Goal: Find specific page/section: Find specific page/section

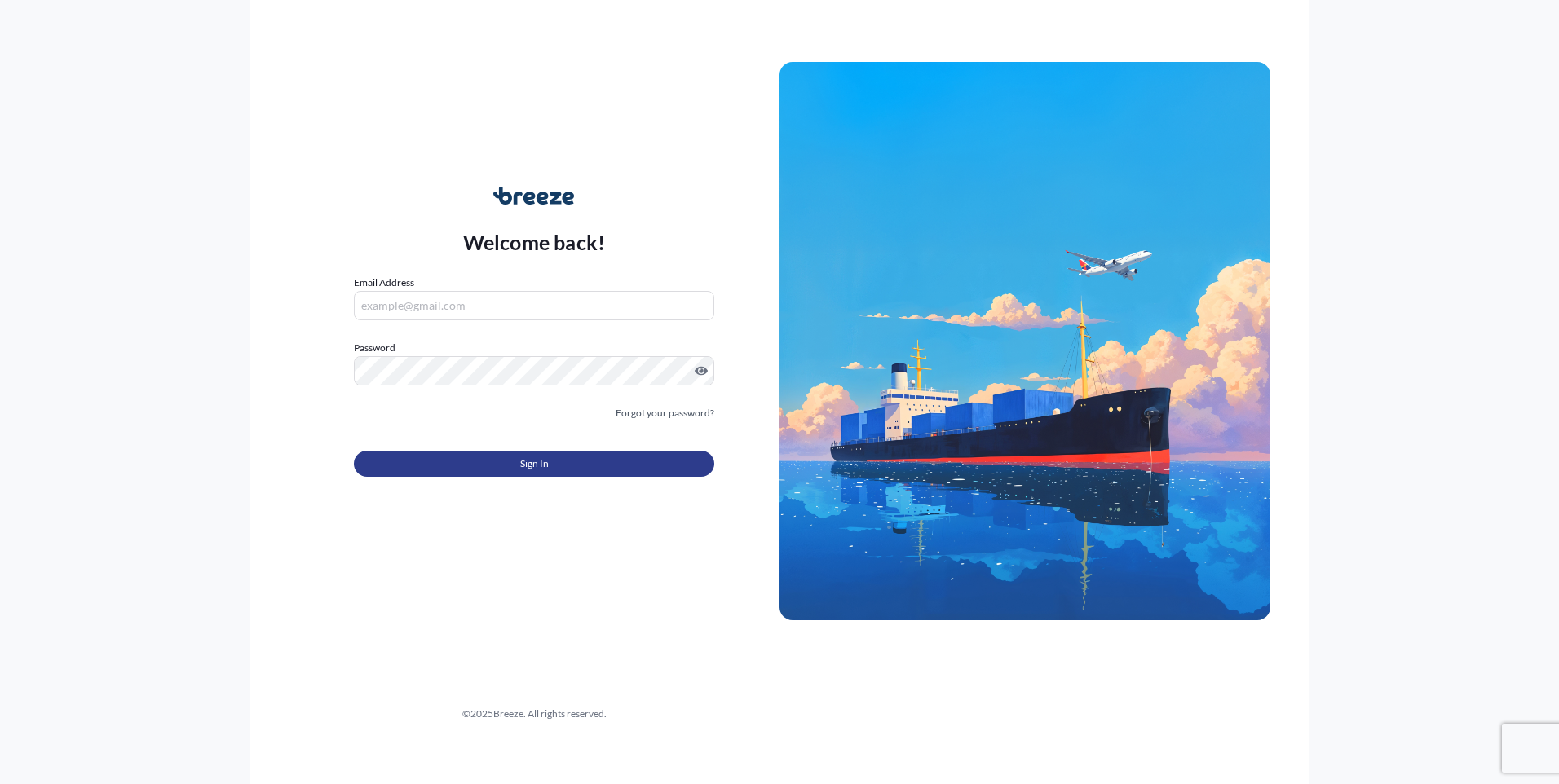
type input "[EMAIL_ADDRESS][DOMAIN_NAME]"
click at [508, 451] on button "Sign In" at bounding box center [534, 464] width 360 height 26
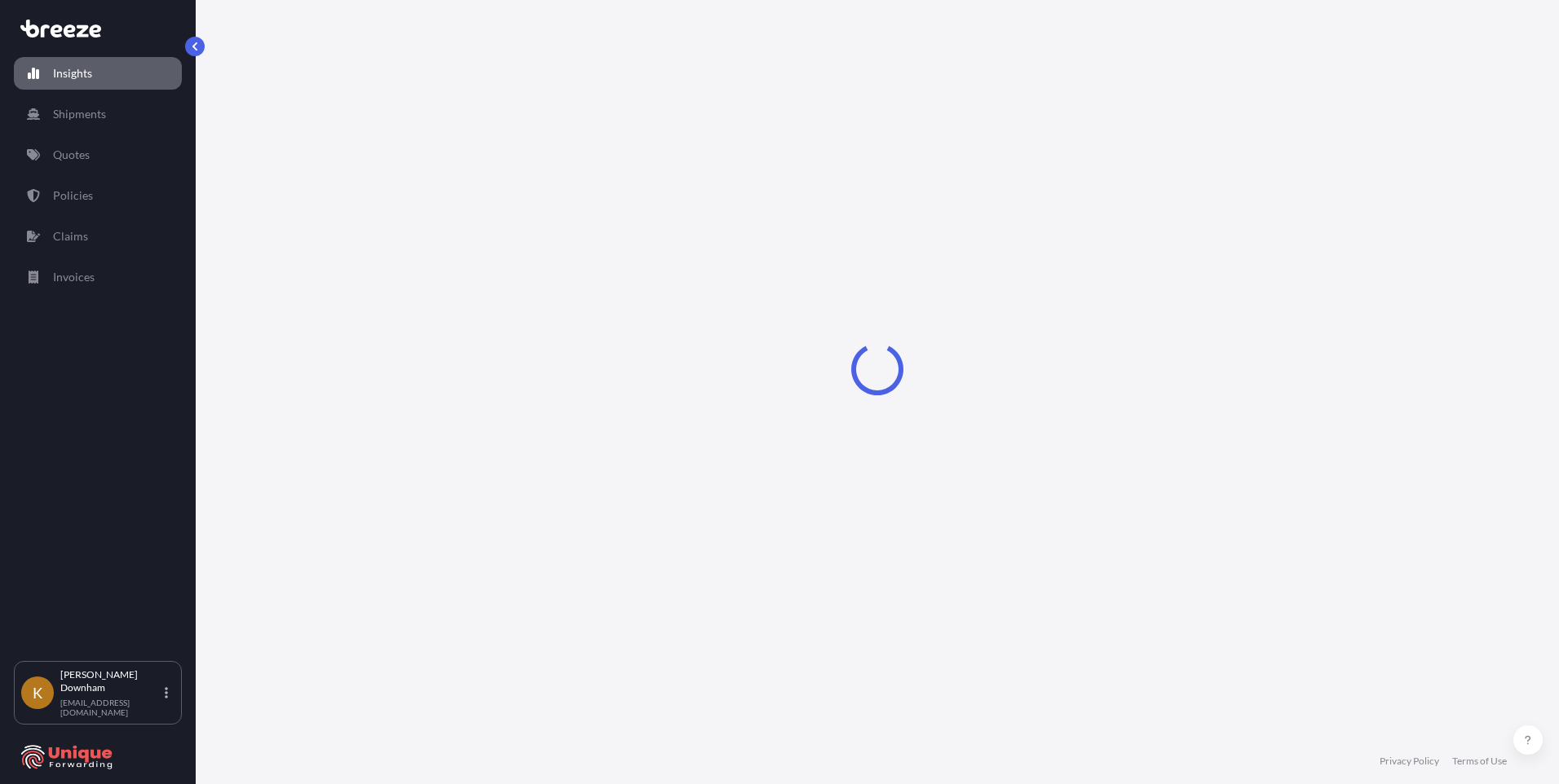
select select "2025"
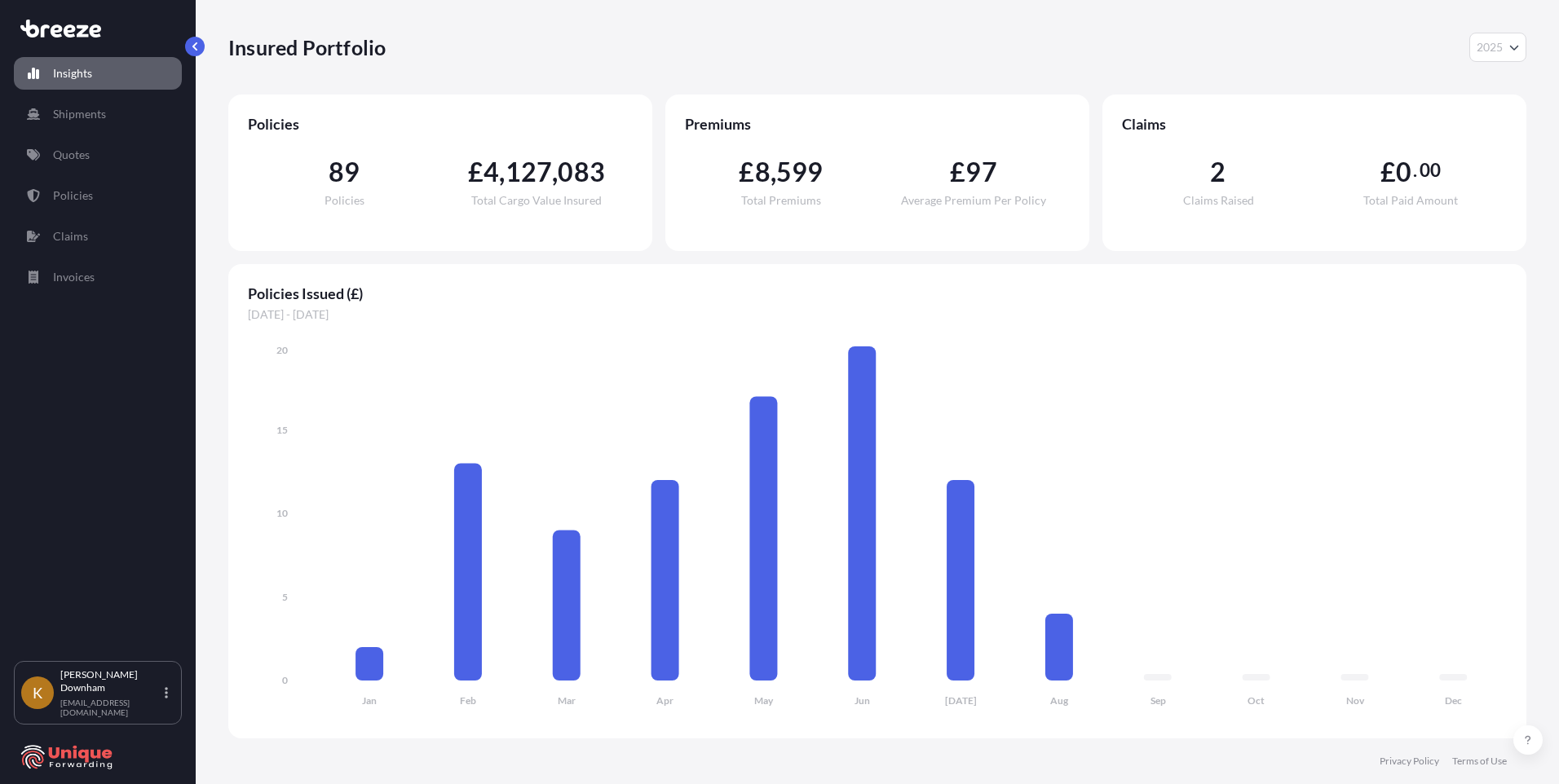
click at [1168, 310] on span "[DATE] - [DATE]" at bounding box center [877, 314] width 1259 height 17
click at [88, 159] on p "Quotes" at bounding box center [71, 155] width 36 height 17
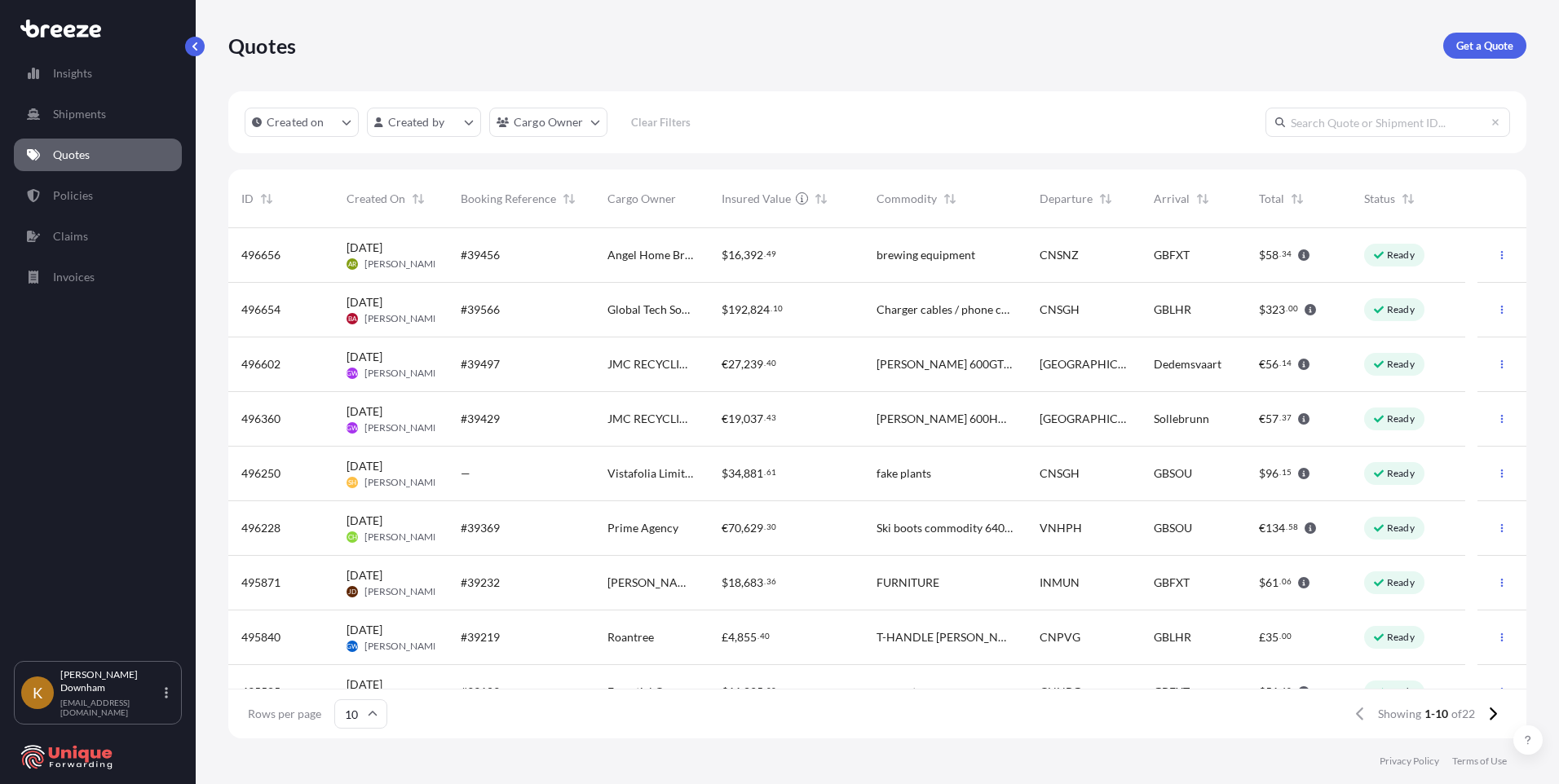
scroll to position [86, 0]
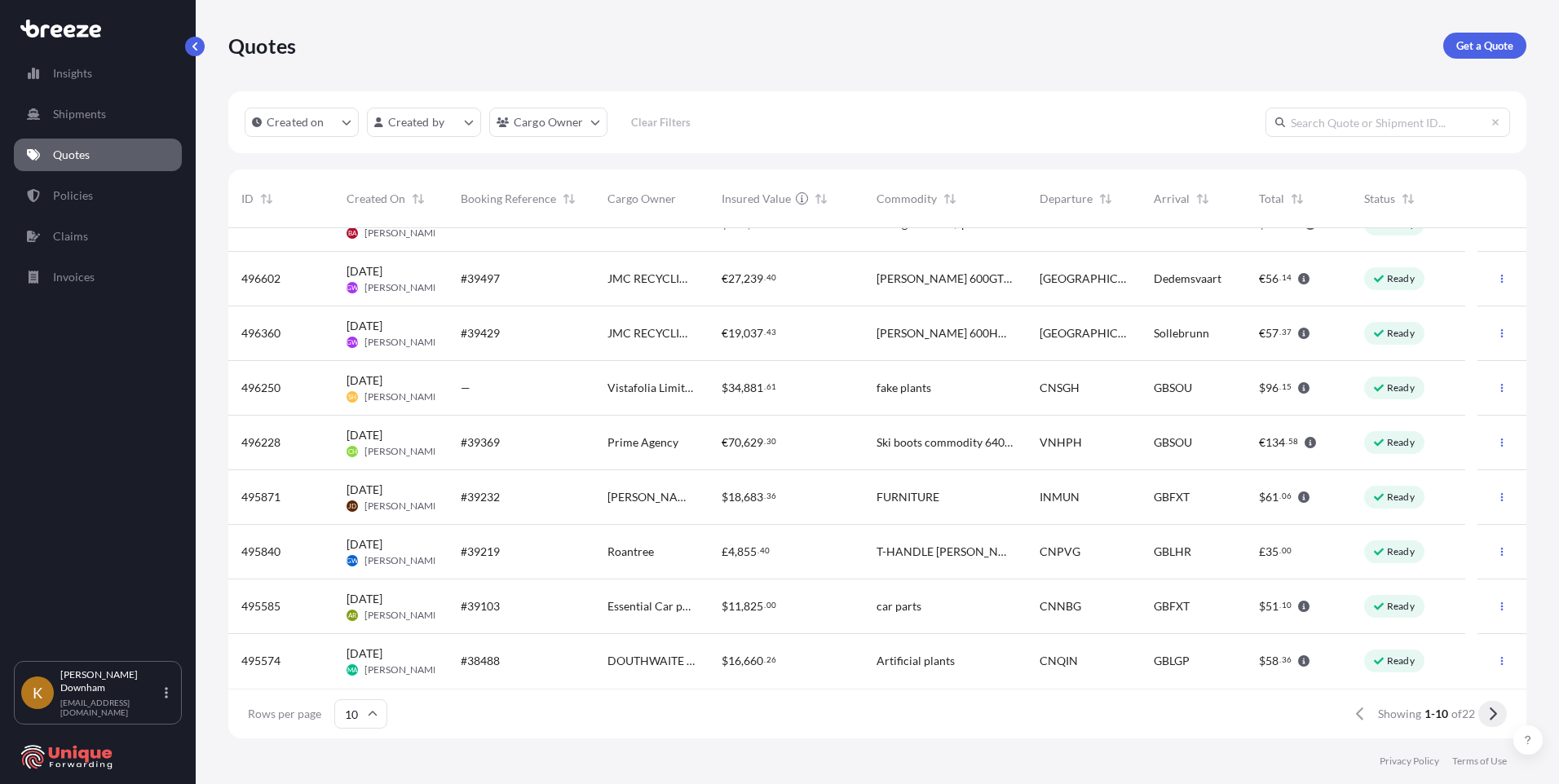
click at [1491, 716] on icon at bounding box center [1492, 714] width 9 height 15
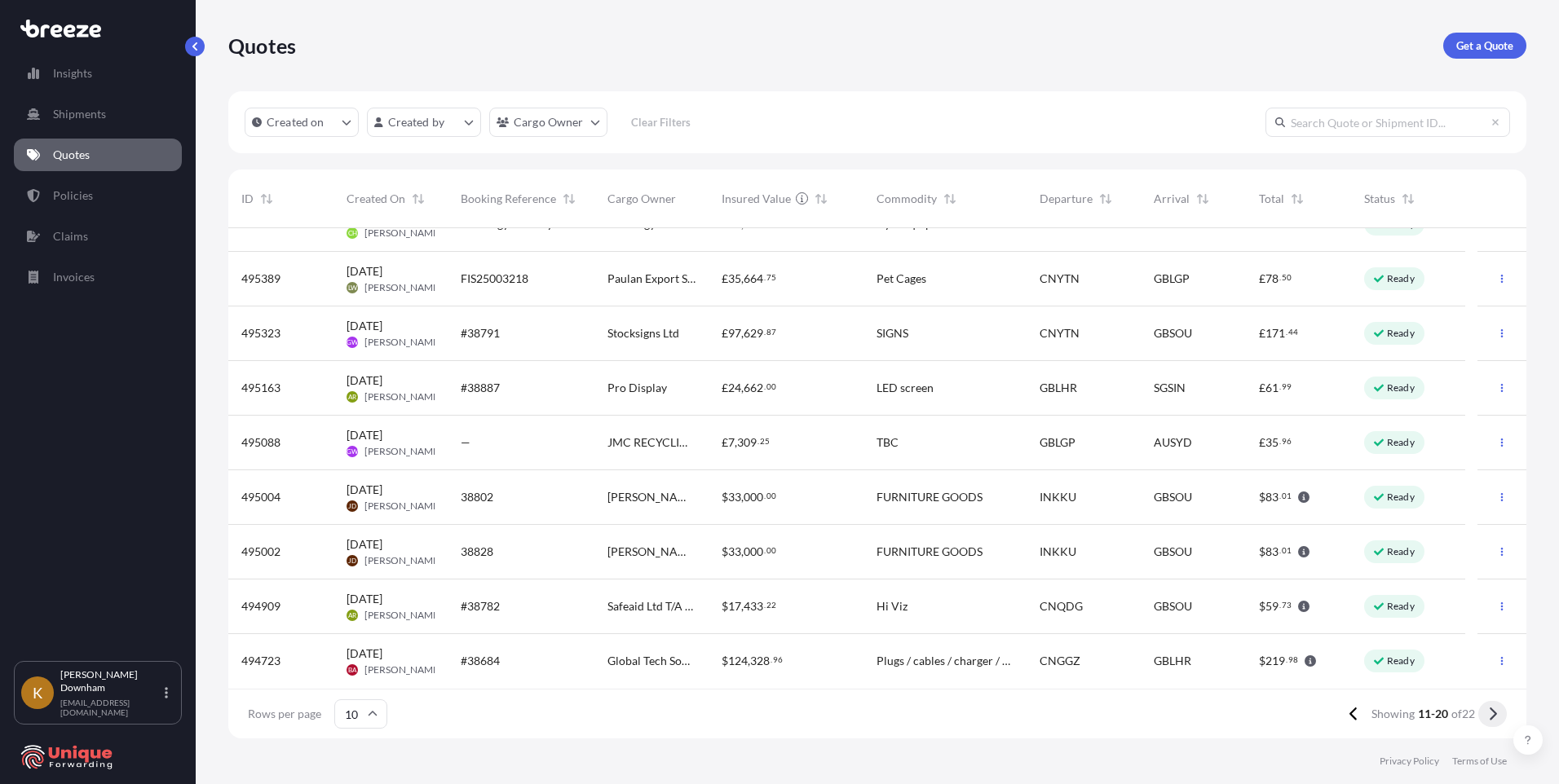
click at [1491, 714] on icon at bounding box center [1492, 714] width 9 height 15
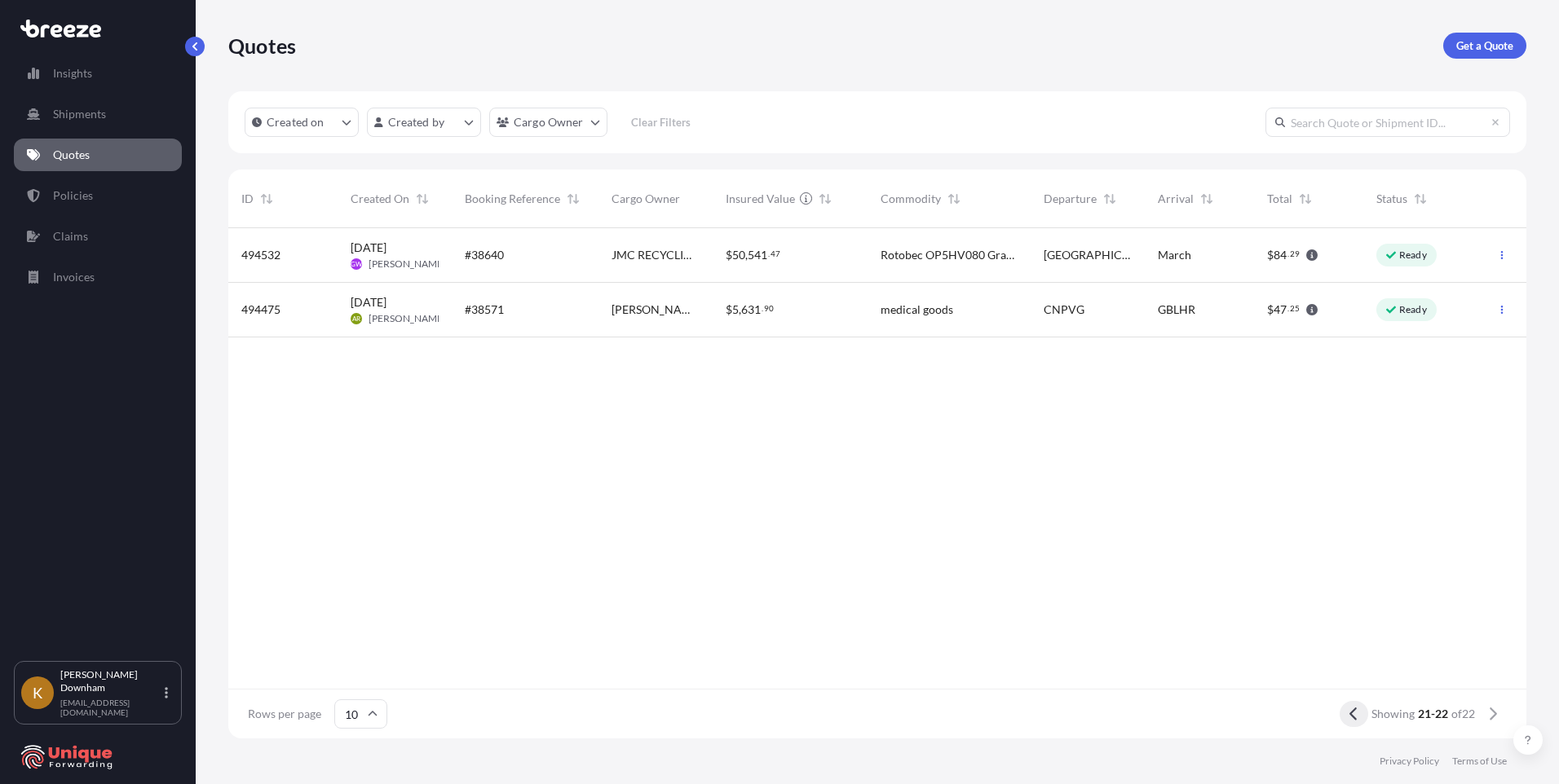
click at [1349, 712] on icon at bounding box center [1353, 714] width 9 height 15
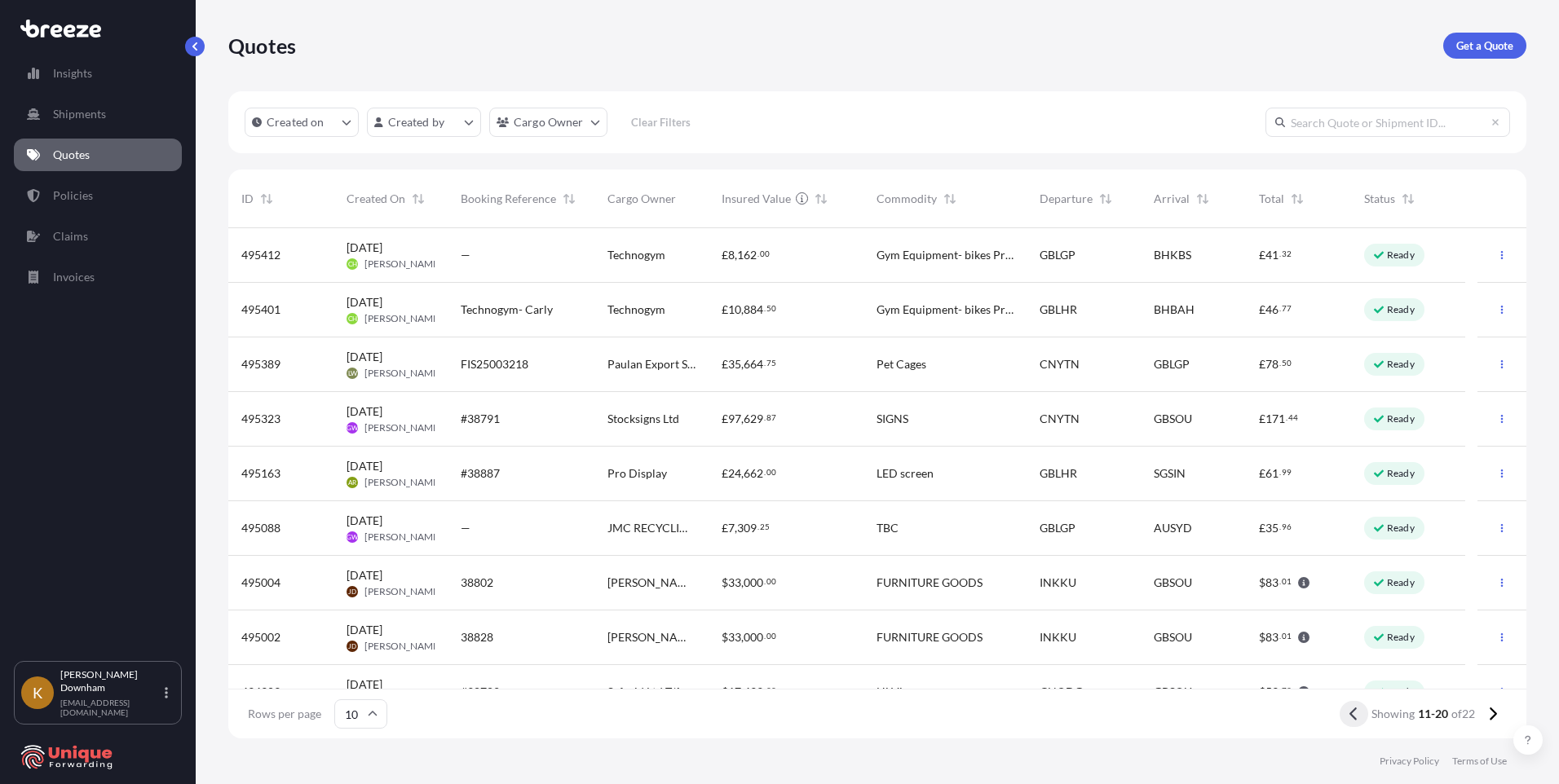
click at [1345, 712] on button at bounding box center [1353, 714] width 29 height 26
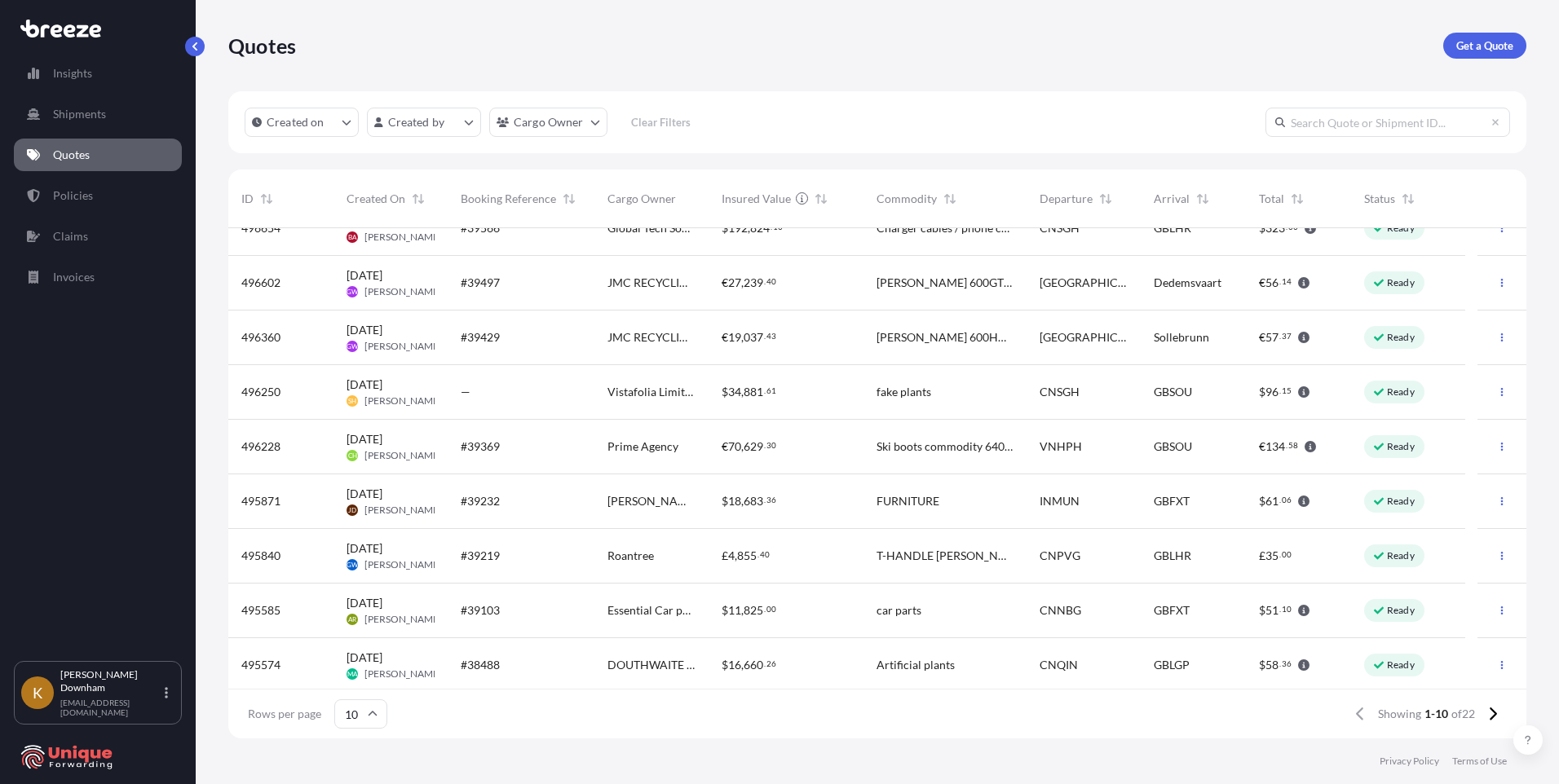
scroll to position [86, 0]
click at [1493, 717] on icon at bounding box center [1493, 714] width 7 height 13
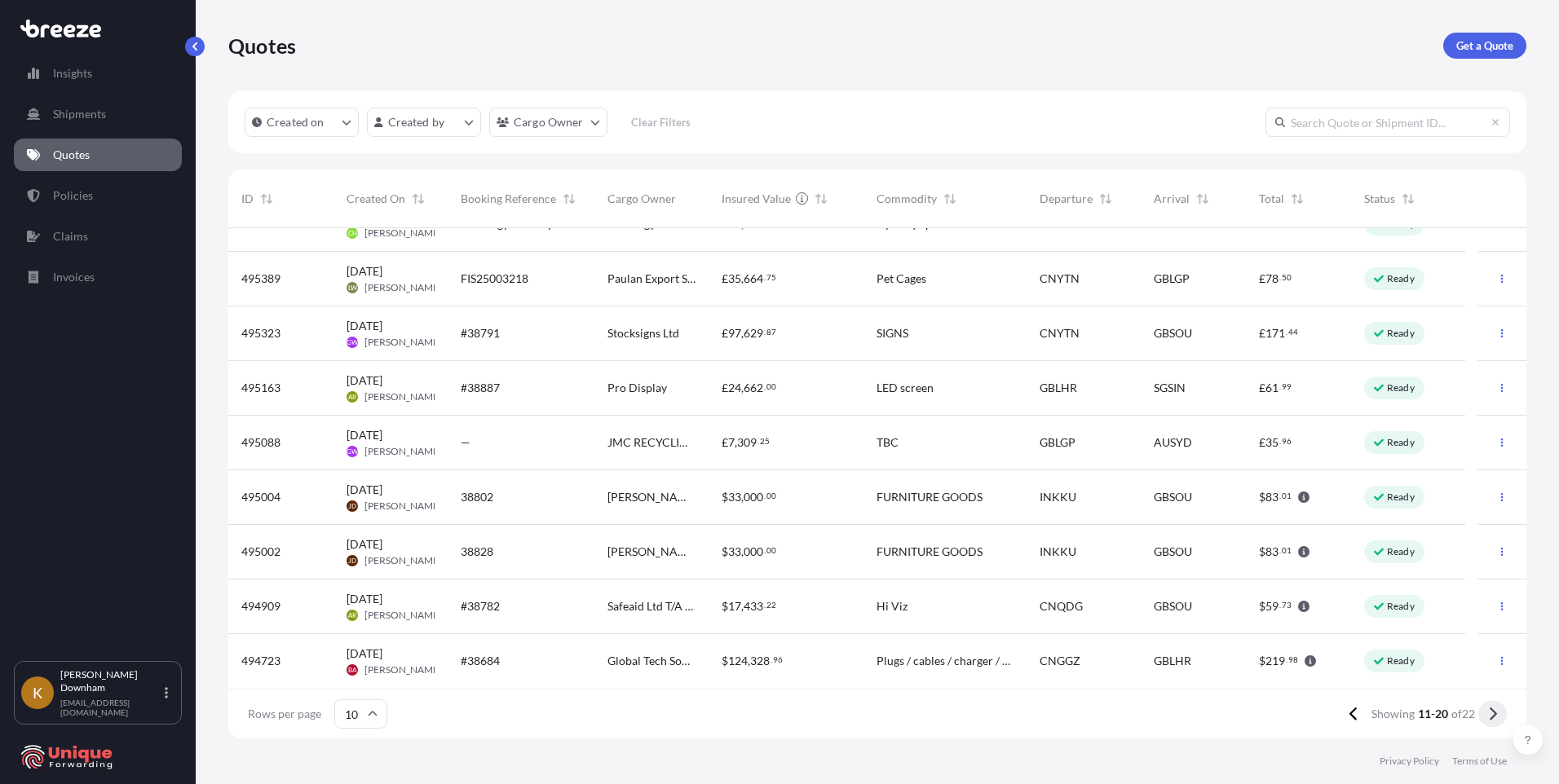
click at [1486, 716] on button at bounding box center [1492, 714] width 29 height 26
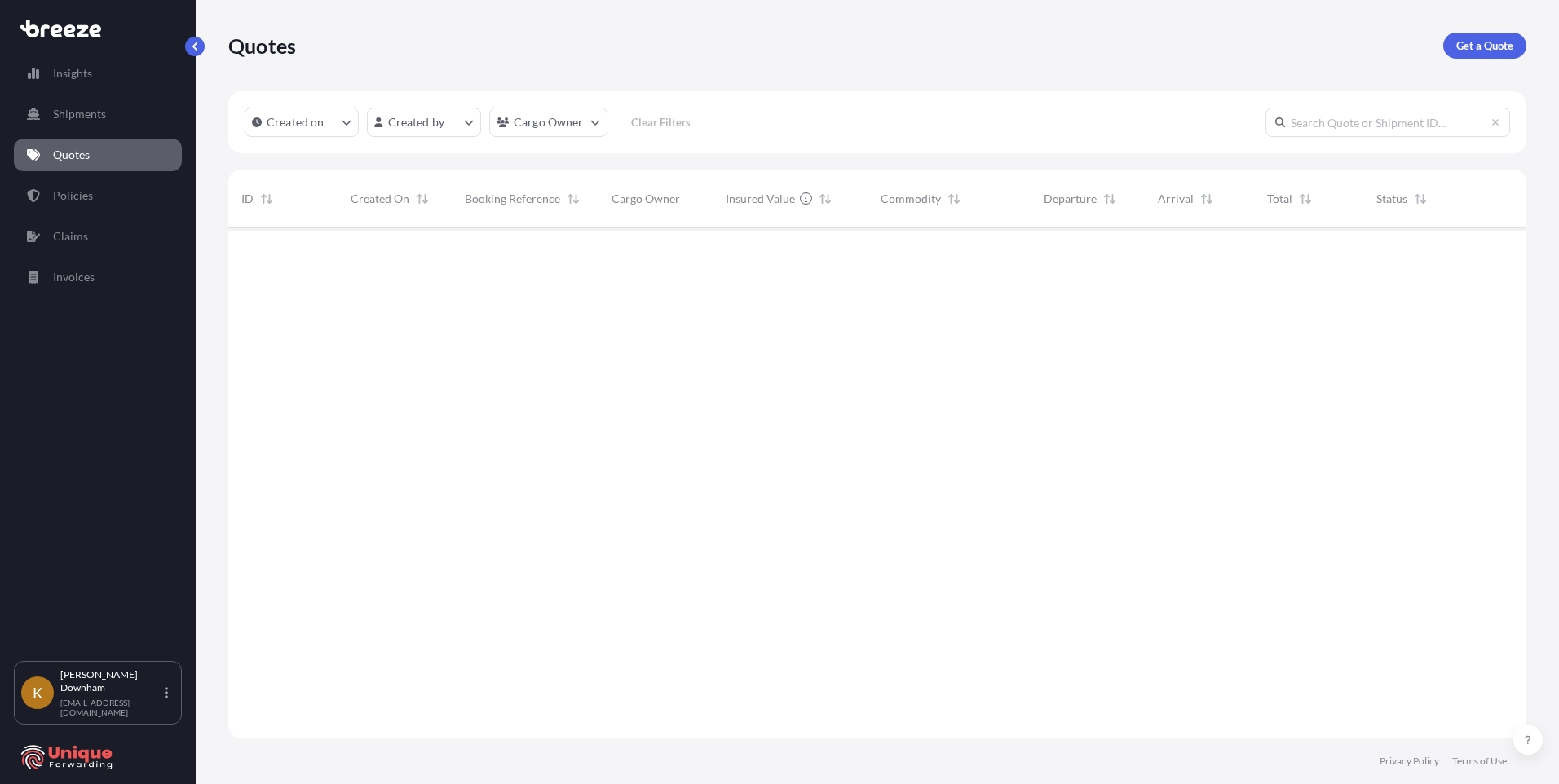
scroll to position [0, 0]
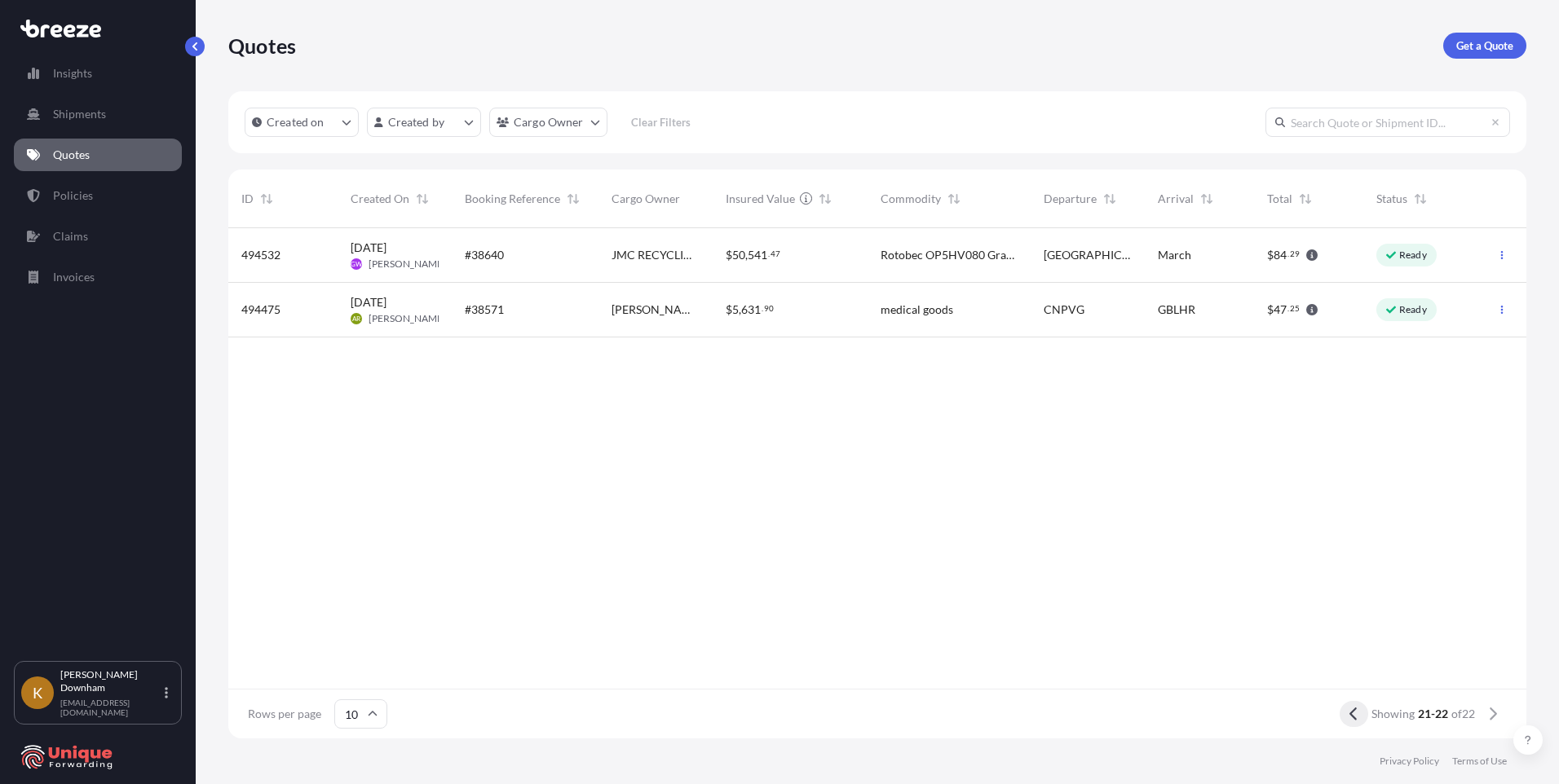
click at [1358, 716] on button at bounding box center [1353, 714] width 29 height 26
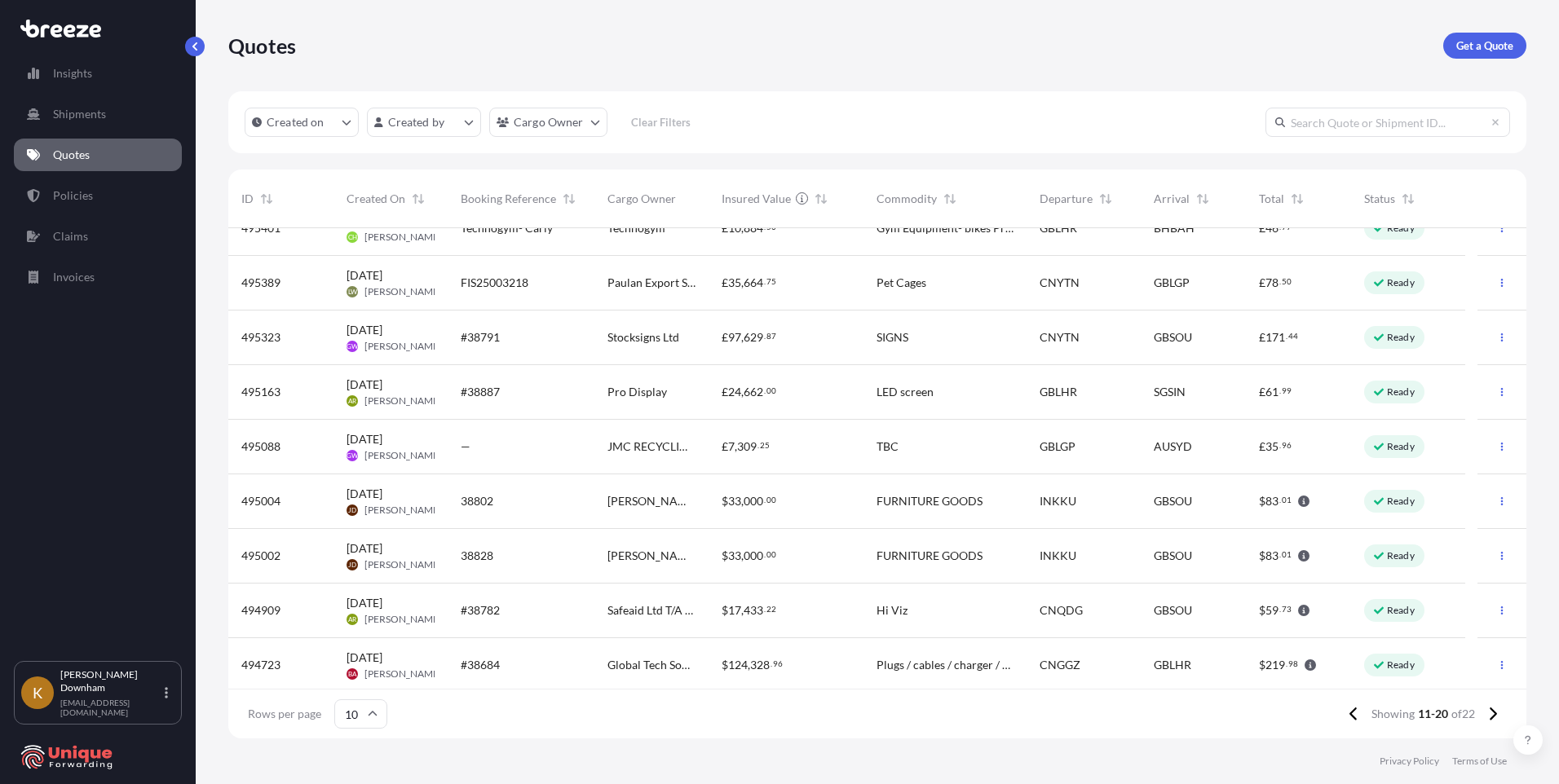
scroll to position [86, 0]
click at [1497, 717] on button at bounding box center [1492, 714] width 29 height 26
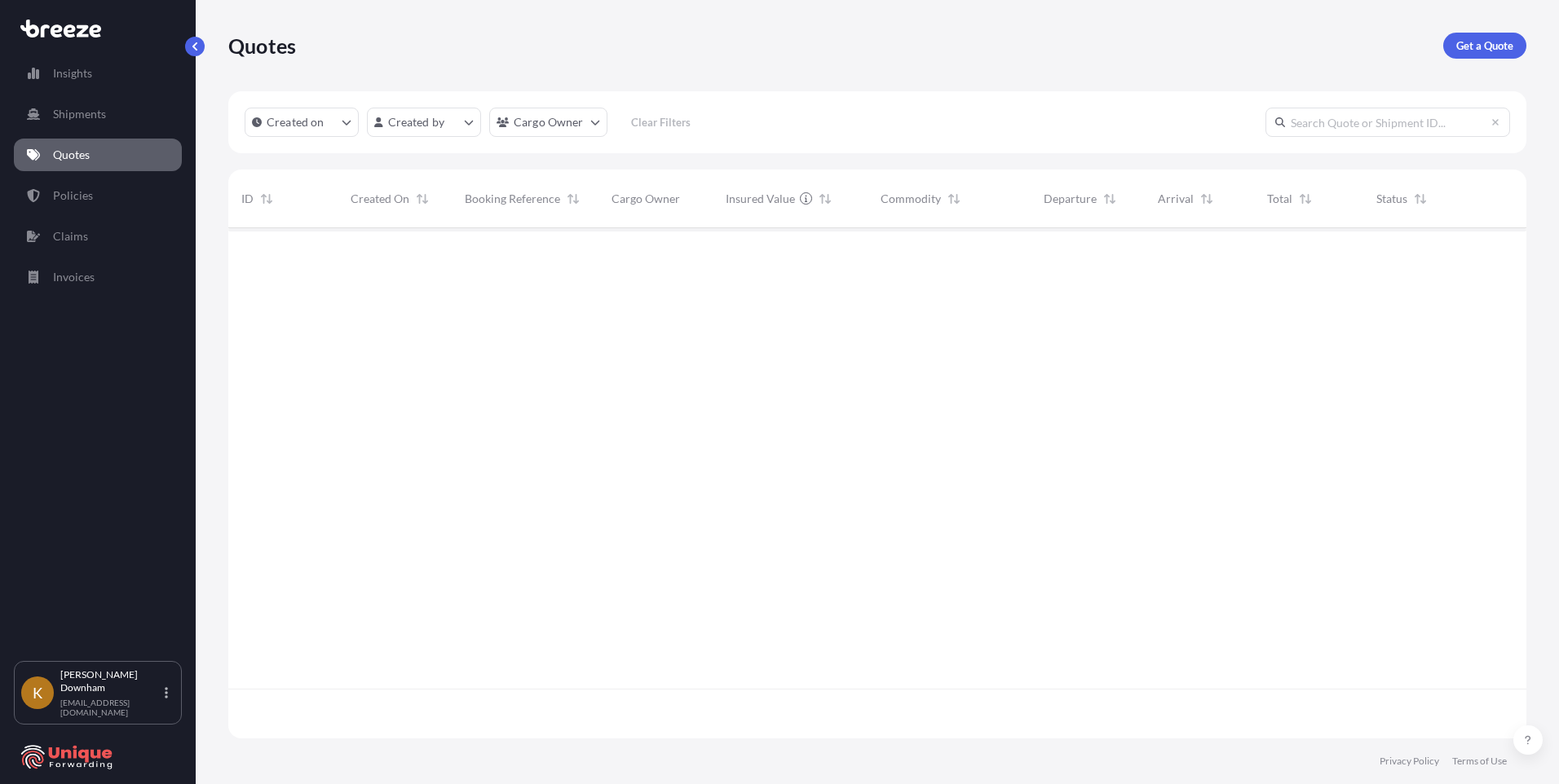
scroll to position [0, 0]
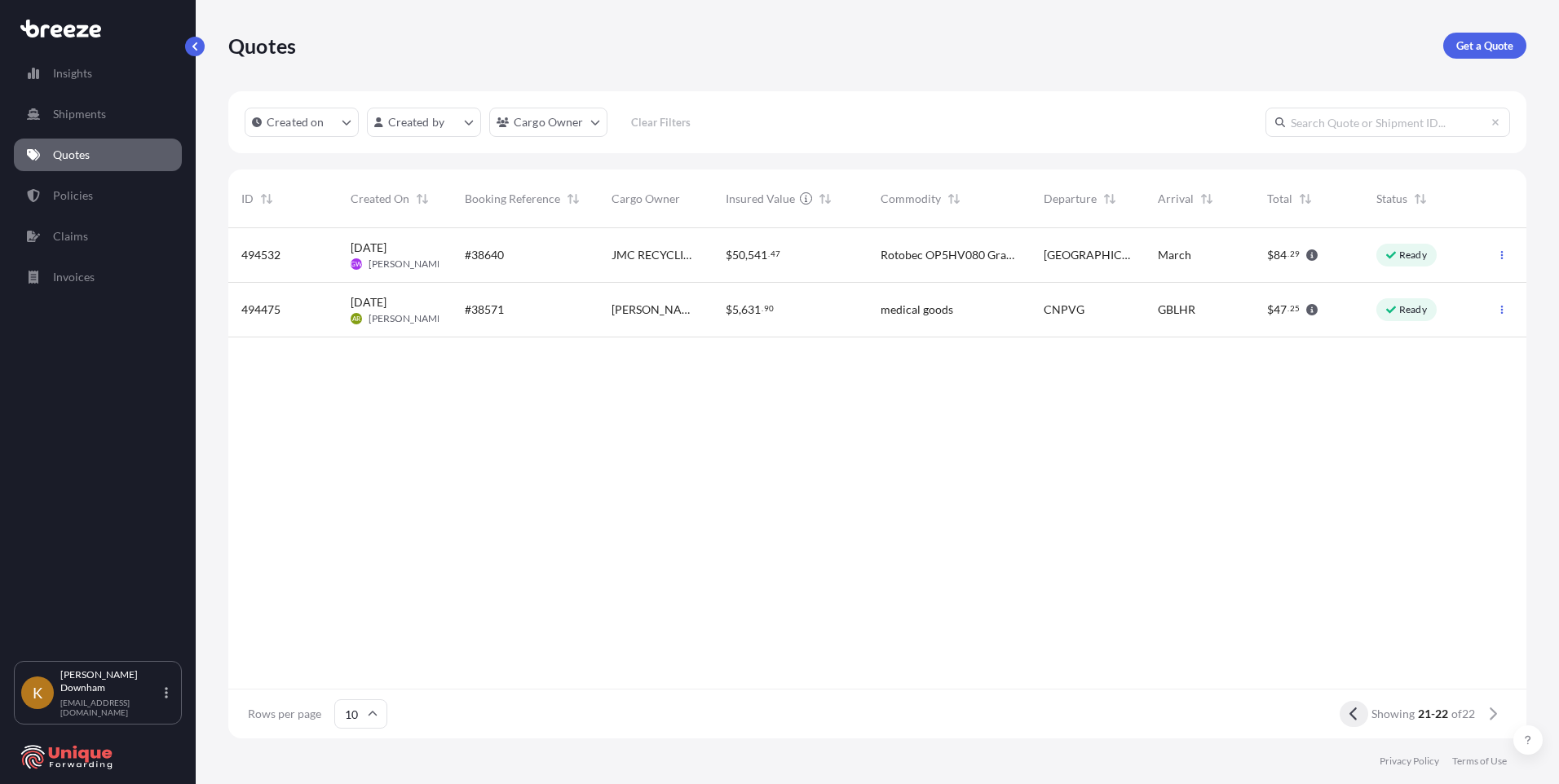
click at [1353, 715] on icon at bounding box center [1353, 714] width 9 height 15
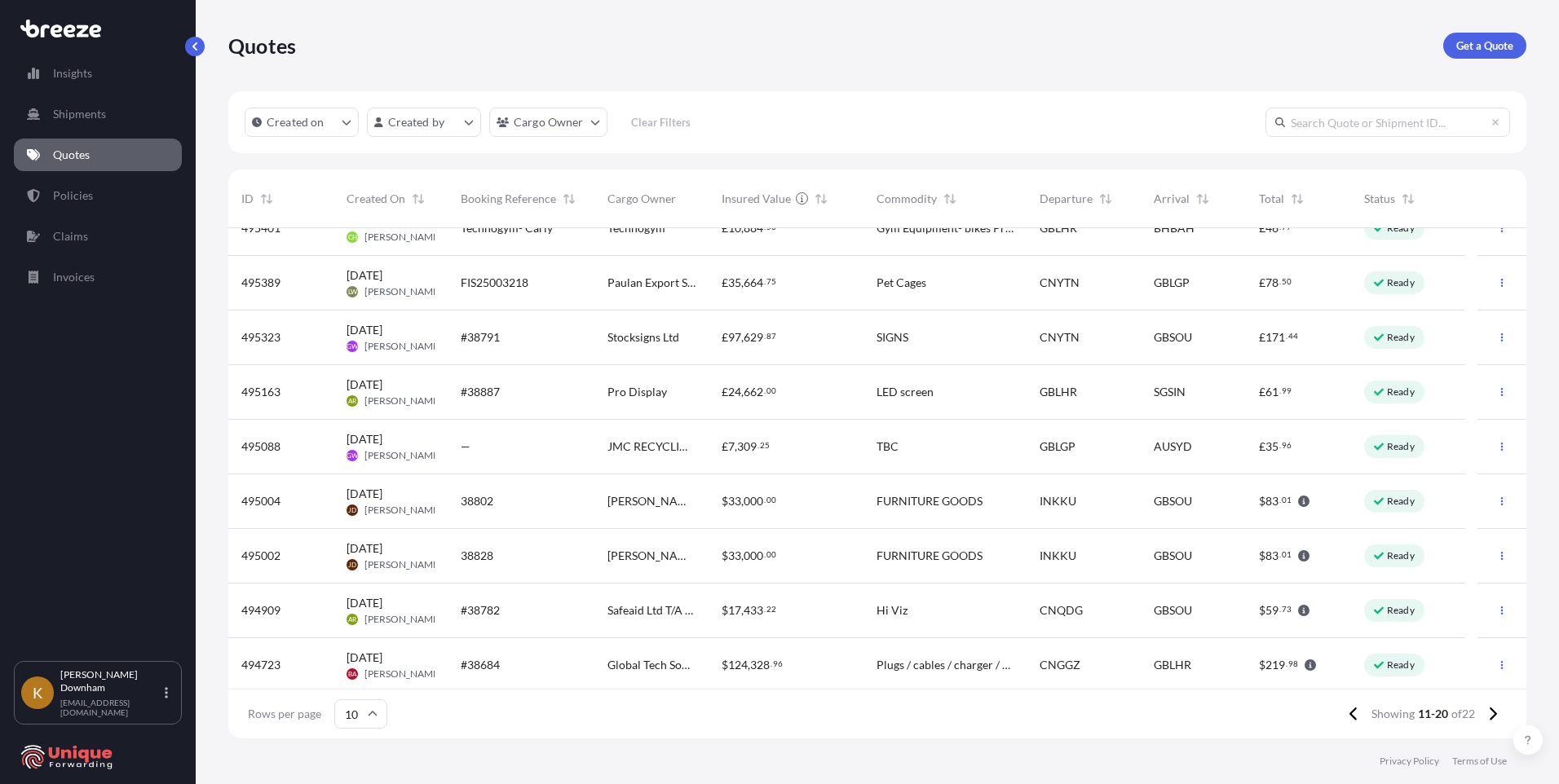
scroll to position [86, 0]
click at [1486, 714] on button at bounding box center [1492, 714] width 29 height 26
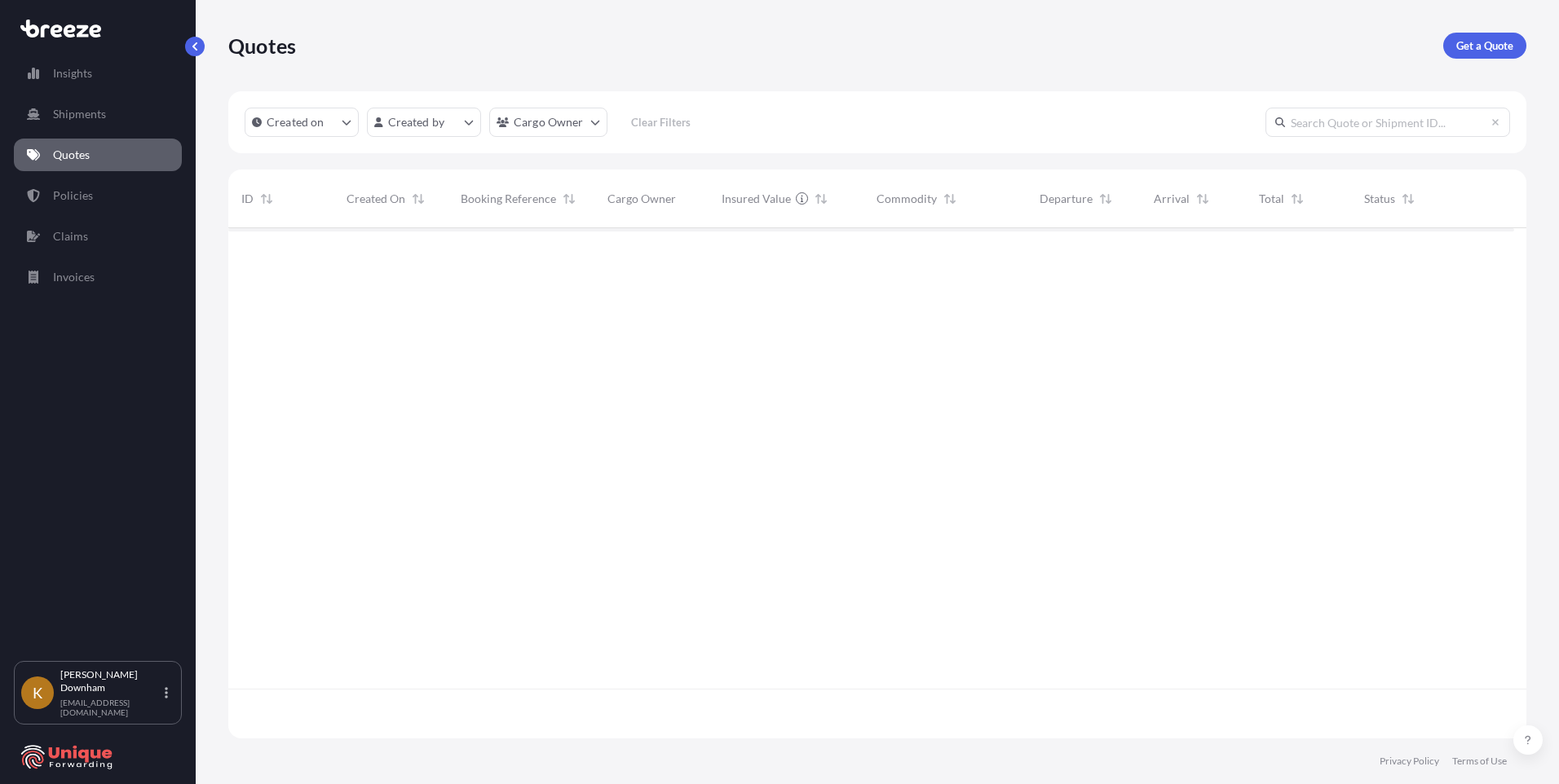
scroll to position [0, 0]
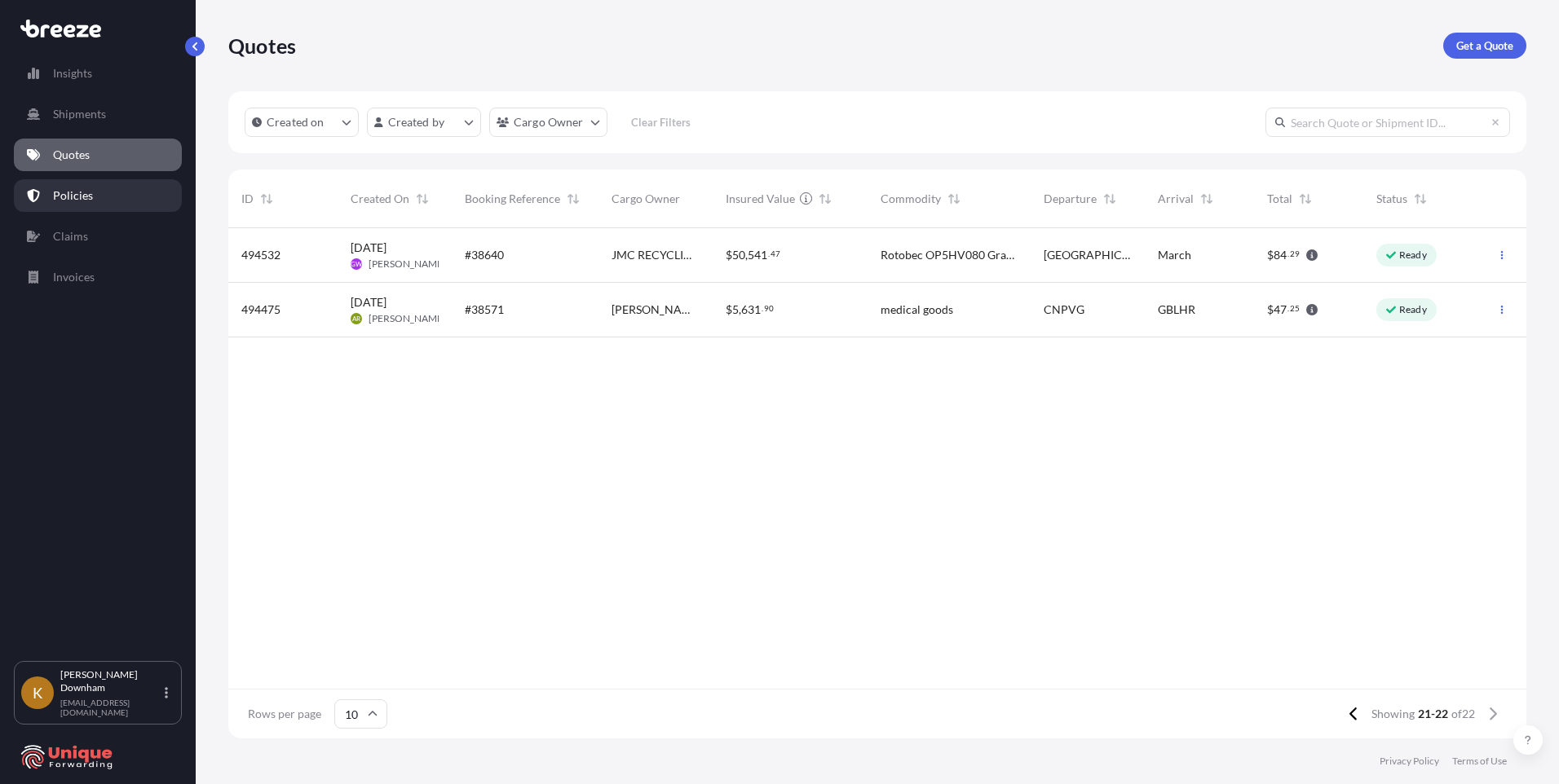
click at [100, 195] on link "Policies" at bounding box center [97, 196] width 168 height 33
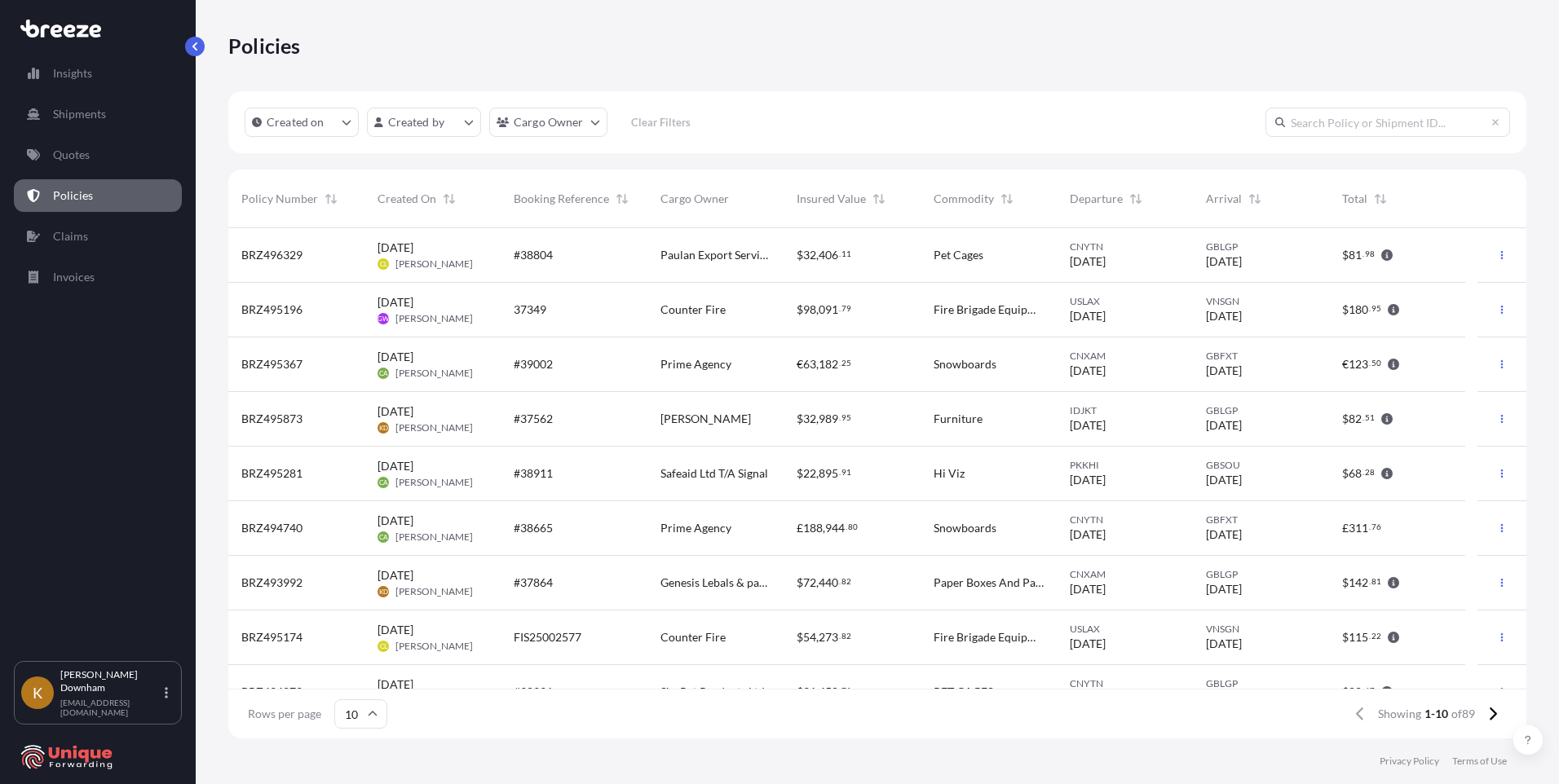
scroll to position [86, 0]
